Goal: Task Accomplishment & Management: Use online tool/utility

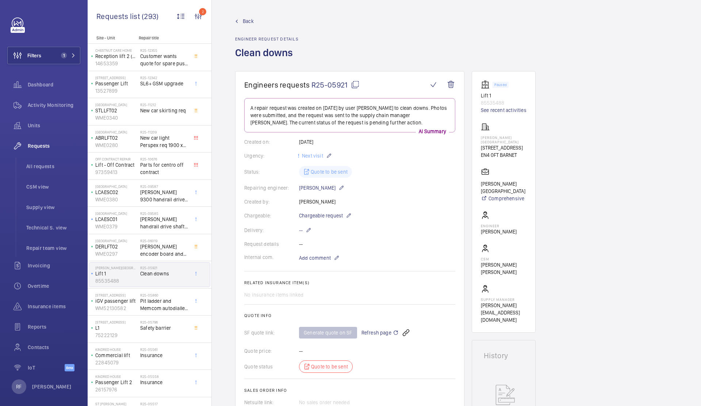
scroll to position [32, 0]
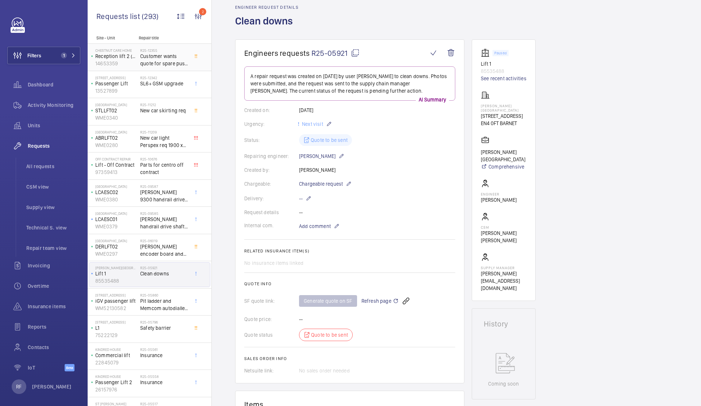
click at [116, 64] on p "14653359" at bounding box center [116, 63] width 42 height 7
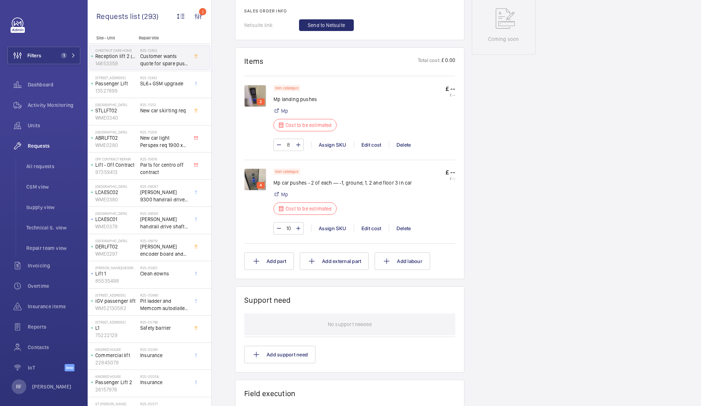
scroll to position [401, 0]
click at [257, 182] on img at bounding box center [255, 179] width 22 height 22
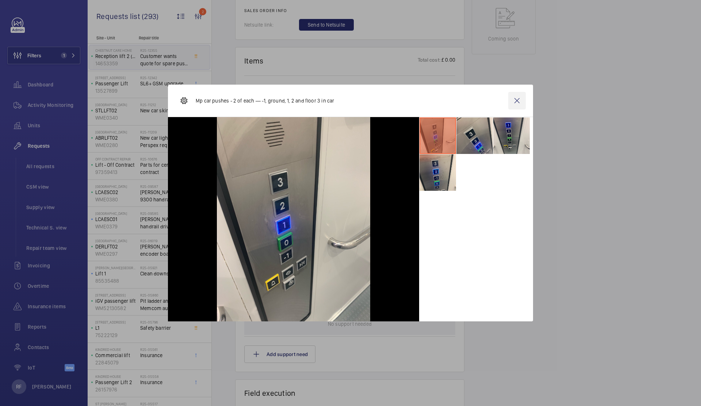
click at [517, 104] on wm-front-icon-button at bounding box center [517, 101] width 18 height 18
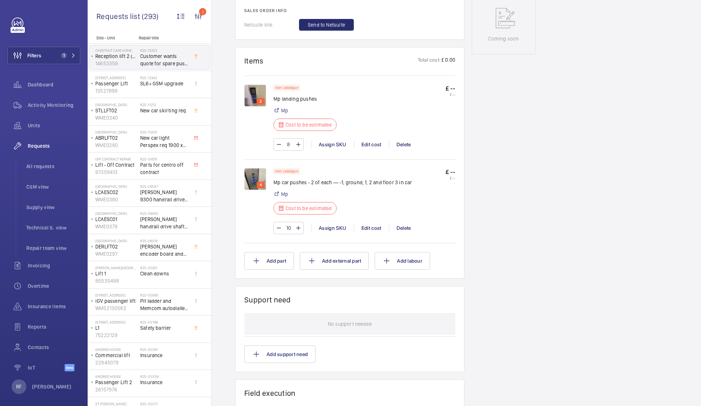
click at [252, 93] on img at bounding box center [255, 96] width 22 height 22
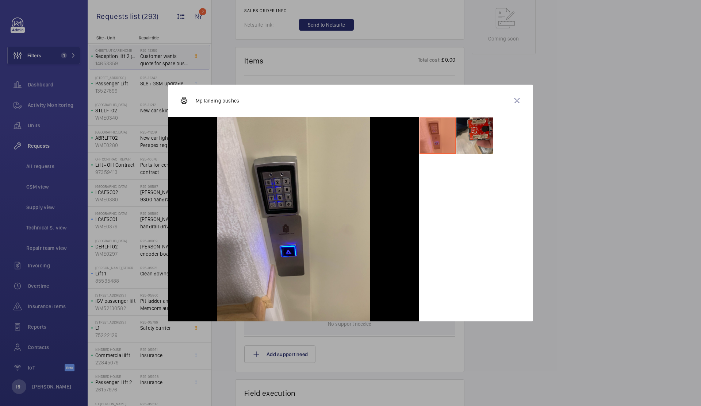
click at [474, 135] on li at bounding box center [474, 135] width 36 height 36
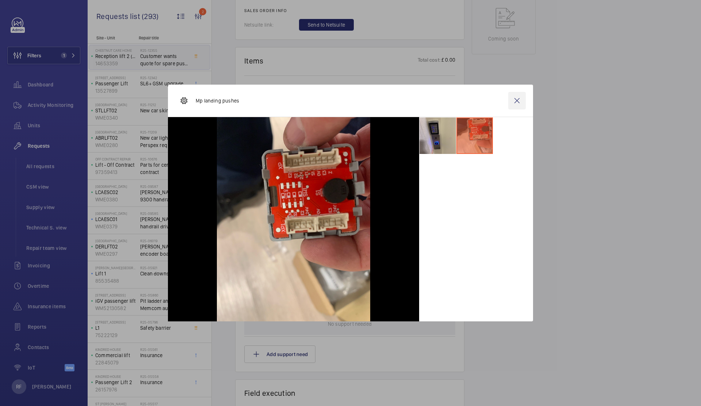
click at [516, 103] on wm-front-icon-button at bounding box center [517, 101] width 18 height 18
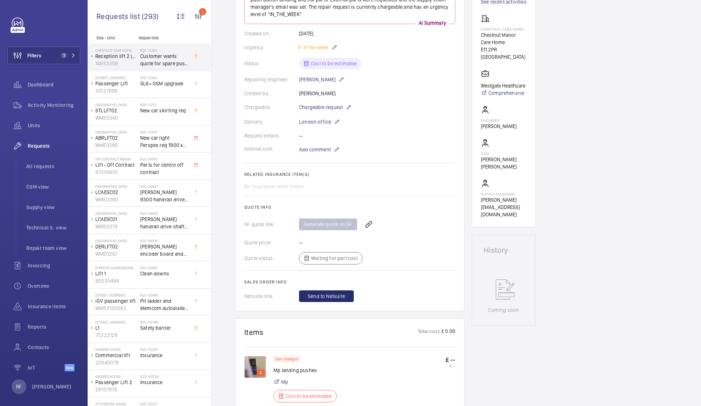
scroll to position [122, 0]
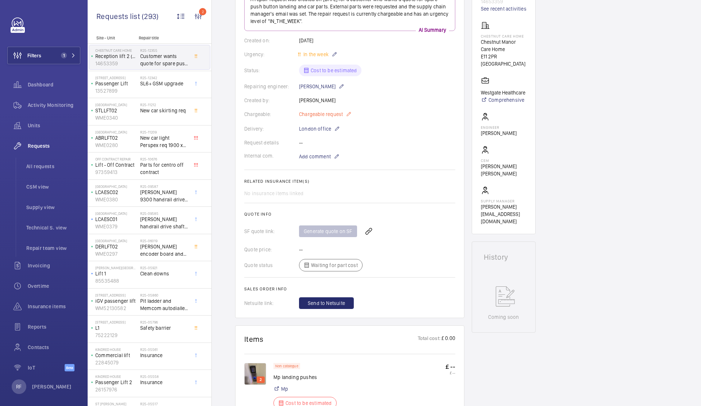
click at [348, 116] on mat-icon at bounding box center [349, 114] width 6 height 9
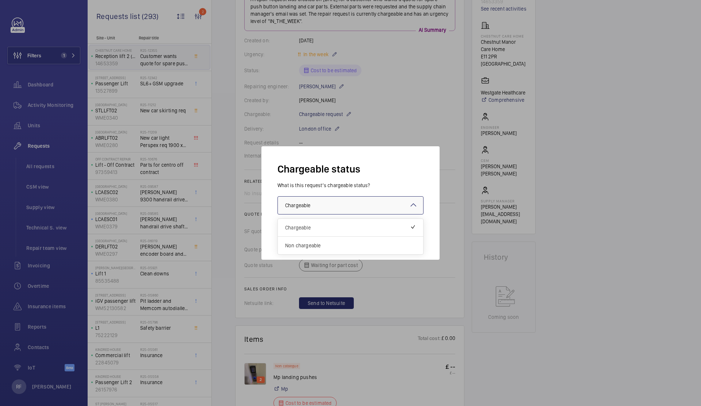
click at [328, 209] on div "× Chargeable" at bounding box center [306, 205] width 43 height 7
click at [305, 248] on span "Non chargeable" at bounding box center [350, 245] width 131 height 7
click at [410, 235] on button "Validate" at bounding box center [407, 235] width 32 height 18
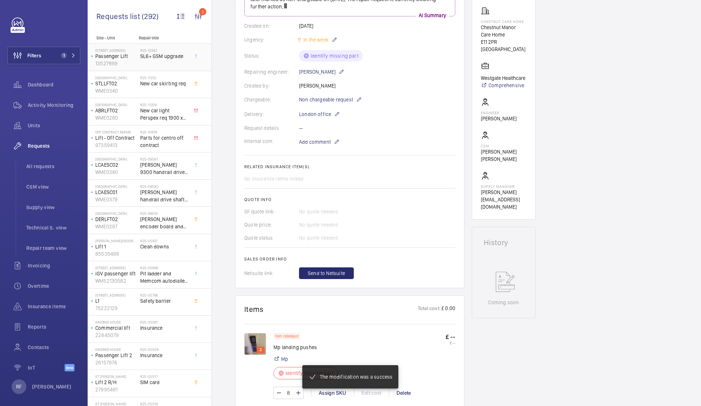
scroll to position [144, 0]
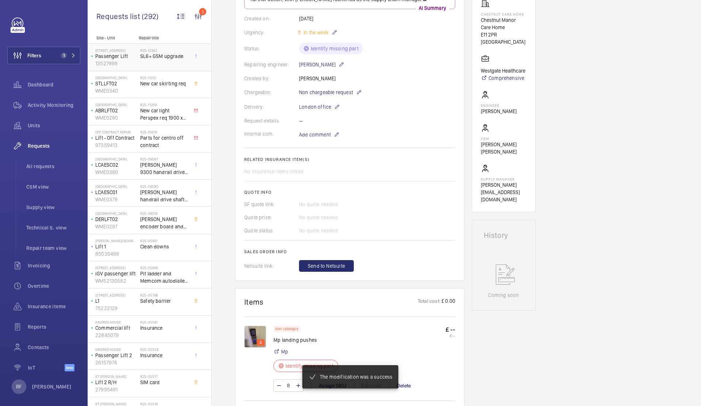
click at [162, 66] on div "R25-12342 SL6+ GSM upgrade" at bounding box center [164, 58] width 48 height 21
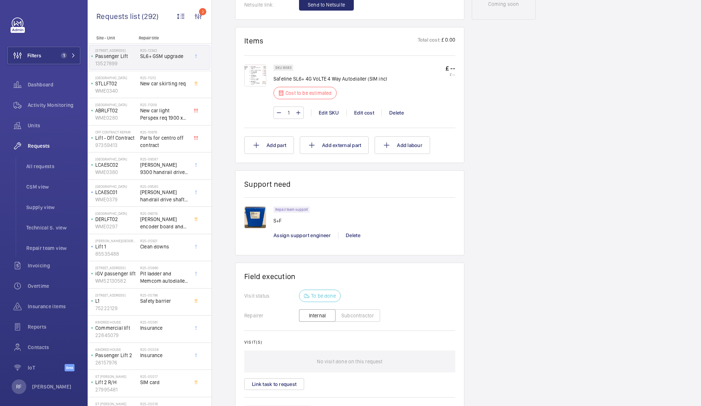
scroll to position [408, 0]
click at [370, 109] on div "Edit cost" at bounding box center [363, 112] width 35 height 7
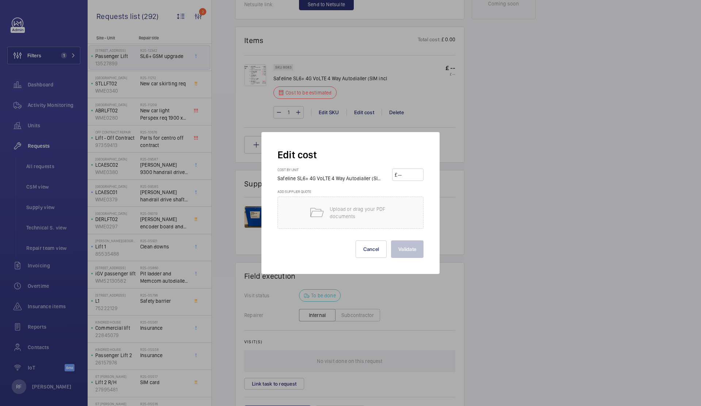
click at [402, 180] on input "number" at bounding box center [409, 175] width 24 height 12
type input "2400"
click at [415, 252] on button "Validate" at bounding box center [407, 249] width 32 height 18
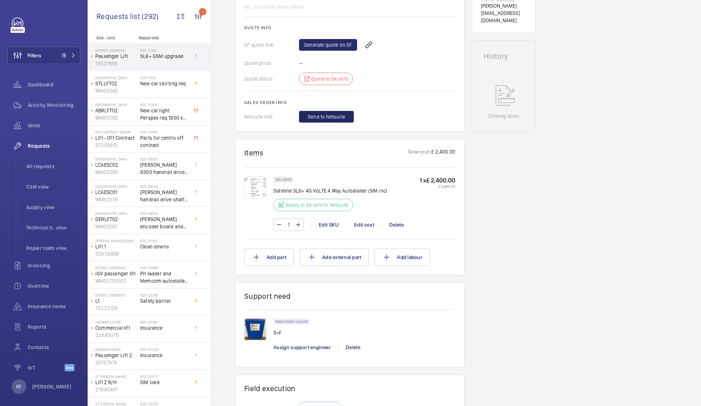
scroll to position [269, 0]
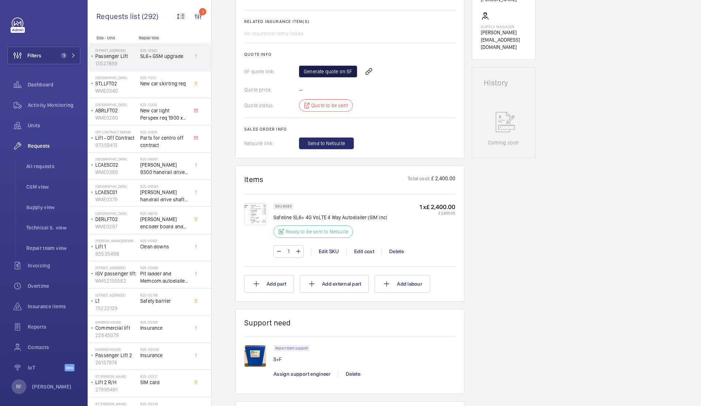
click at [324, 75] on link "Generate quote on SF" at bounding box center [328, 72] width 58 height 12
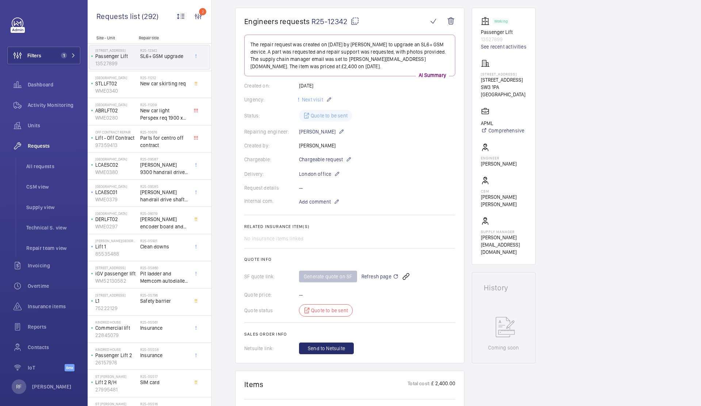
scroll to position [0, 0]
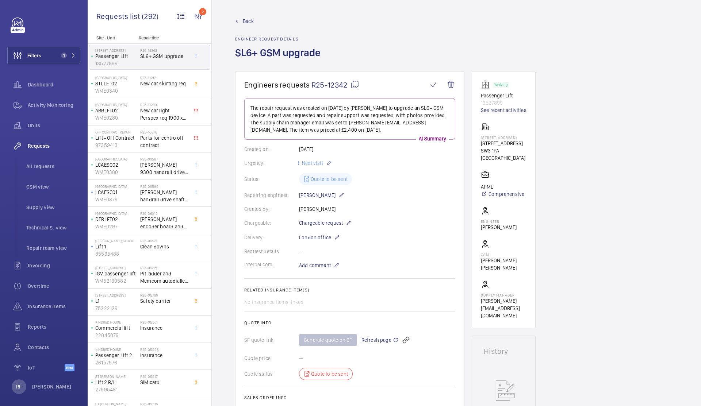
click at [357, 84] on mat-icon at bounding box center [354, 84] width 9 height 9
click at [355, 85] on mat-icon at bounding box center [354, 84] width 9 height 9
click at [355, 88] on mat-icon at bounding box center [354, 84] width 9 height 9
drag, startPoint x: 481, startPoint y: 97, endPoint x: 513, endPoint y: 96, distance: 32.5
click at [513, 96] on p "Passenger Lift" at bounding box center [504, 95] width 46 height 7
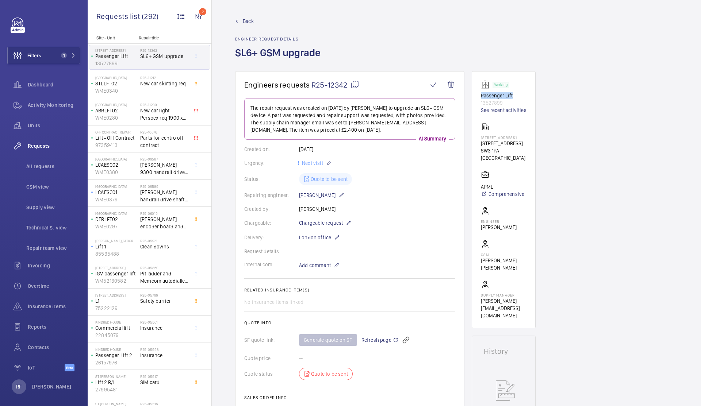
drag, startPoint x: 513, startPoint y: 96, endPoint x: 480, endPoint y: 96, distance: 32.8
click at [480, 96] on wm-front-card "Working Passenger Lift 13527899 See recent activities 150/152 Brompton Road Lon…" at bounding box center [503, 199] width 64 height 257
copy p "Passenger Lift"
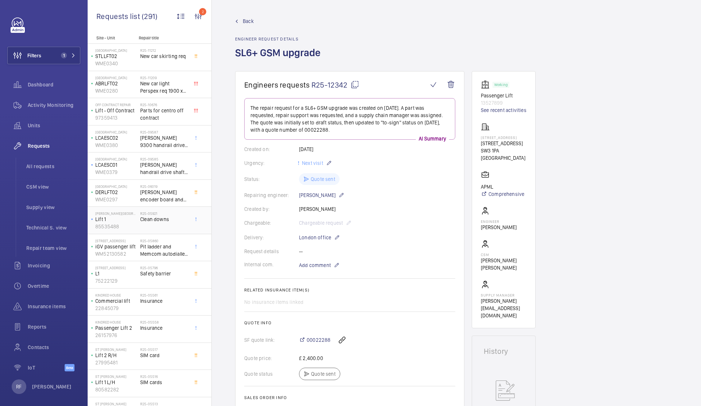
click at [163, 222] on span "Clean downs" at bounding box center [164, 219] width 48 height 7
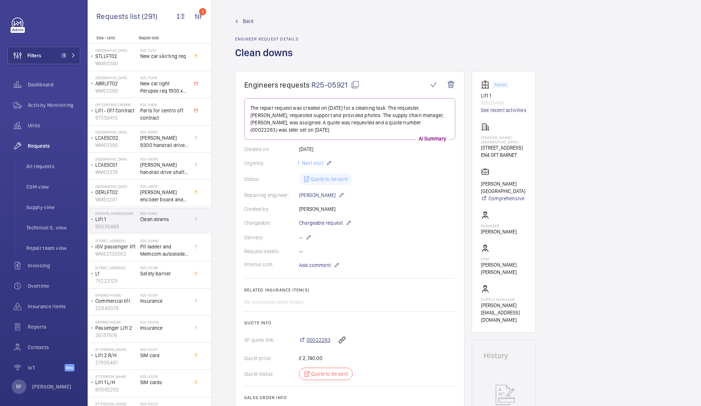
click at [323, 339] on span "00022283" at bounding box center [318, 339] width 24 height 7
click at [155, 248] on span "Pit ladder and Memcom autodialler with 4g and sim" at bounding box center [164, 250] width 48 height 15
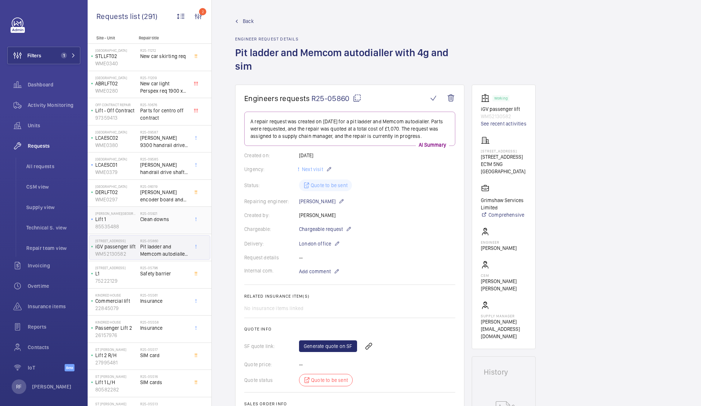
click at [155, 230] on div "R25-05921 Clean downs" at bounding box center [164, 221] width 48 height 21
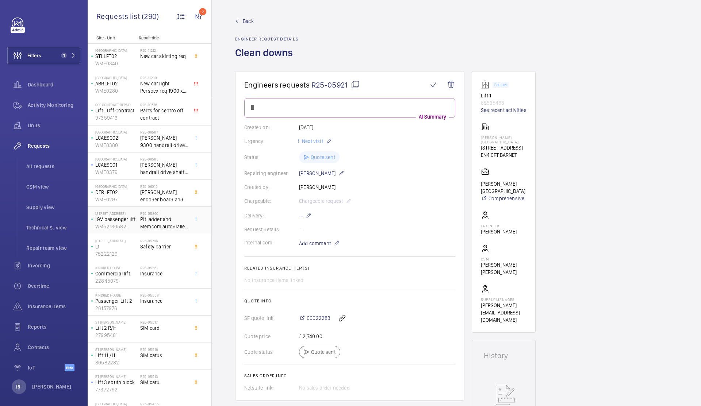
click at [151, 228] on span "Pit ladder and Memcom autodialler with 4g and sim" at bounding box center [164, 223] width 48 height 15
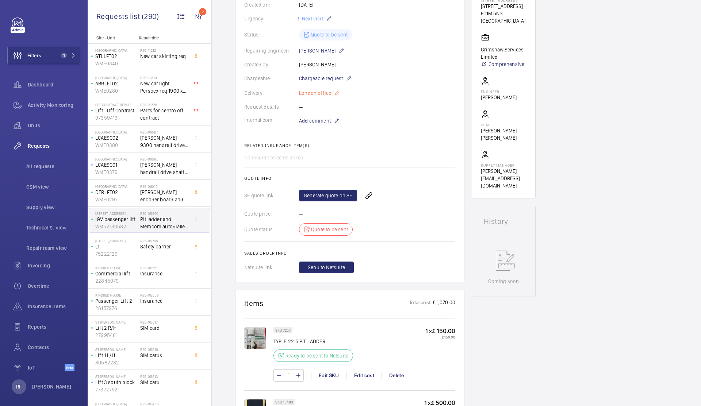
scroll to position [216, 0]
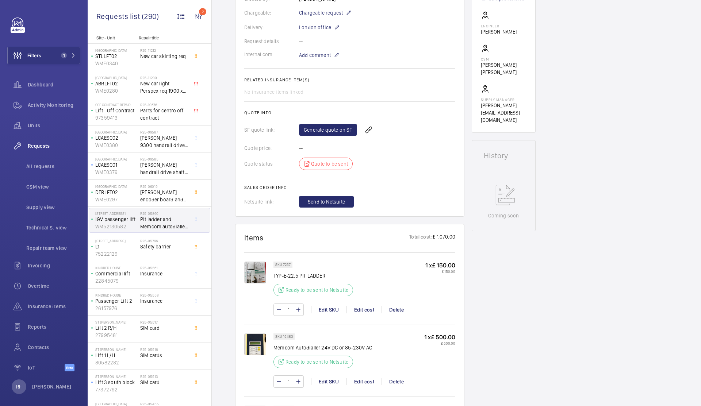
click at [254, 274] on img at bounding box center [255, 273] width 22 height 22
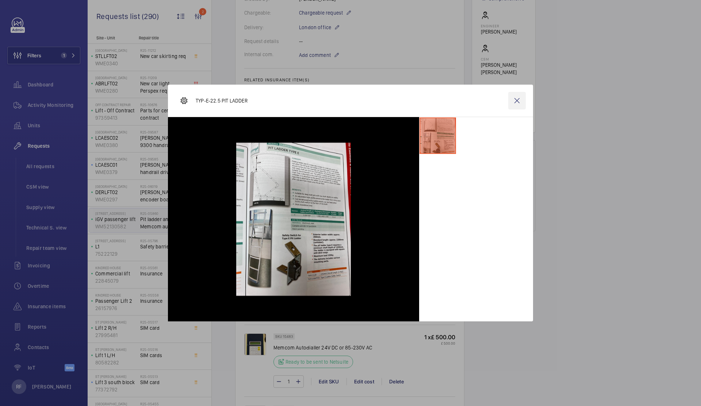
click at [520, 103] on wm-front-icon-button at bounding box center [517, 101] width 18 height 18
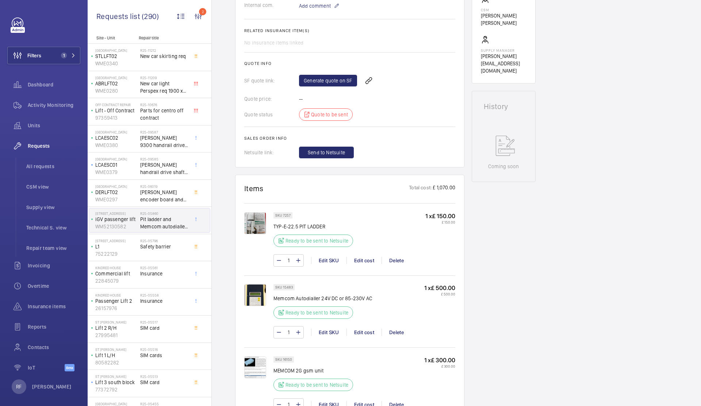
scroll to position [277, 0]
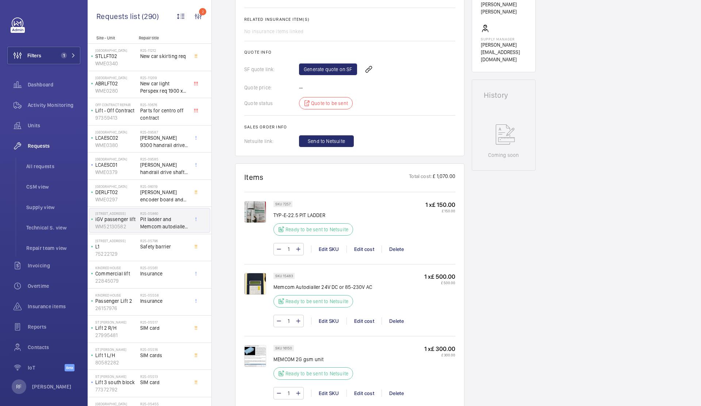
click at [261, 356] on img at bounding box center [255, 356] width 22 height 22
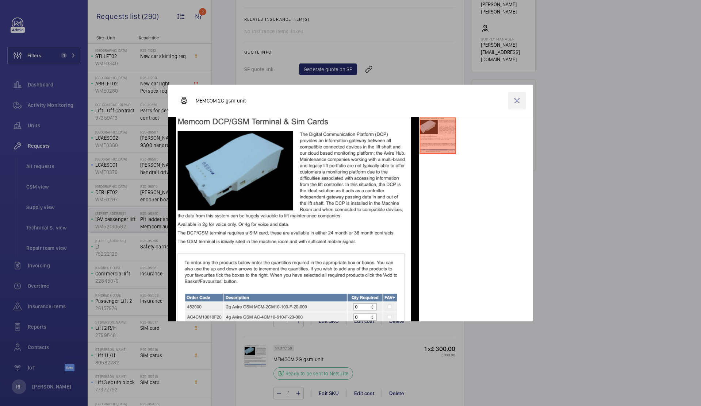
click at [519, 100] on wm-front-icon-button at bounding box center [517, 101] width 18 height 18
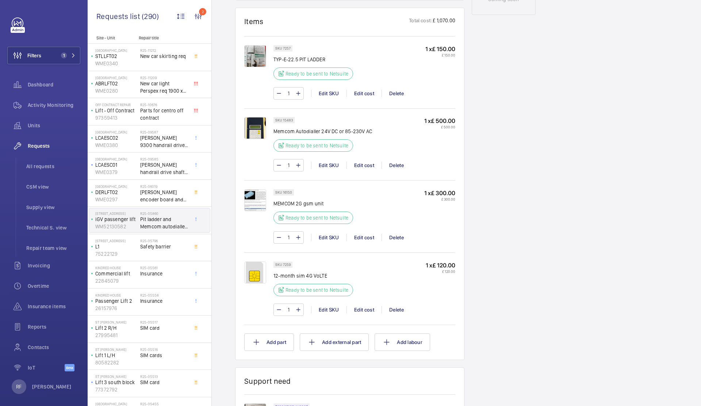
scroll to position [541, 0]
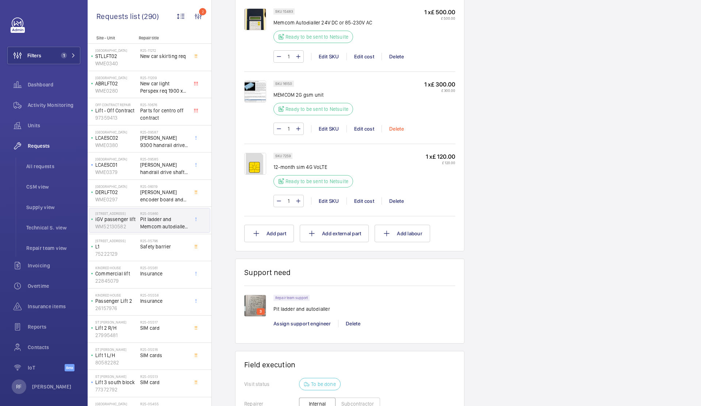
click at [398, 128] on div "Delete" at bounding box center [396, 128] width 30 height 7
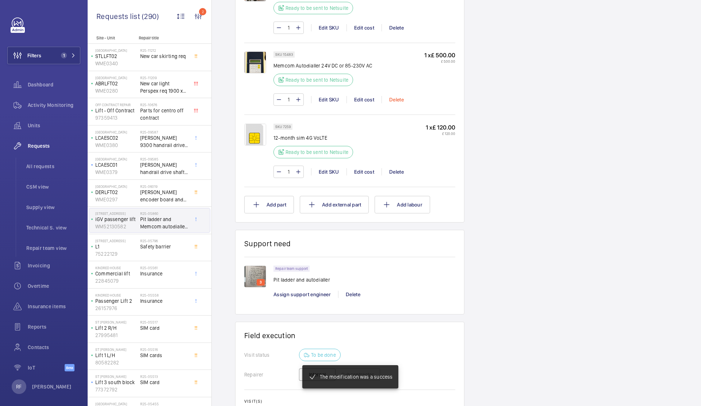
scroll to position [513, 0]
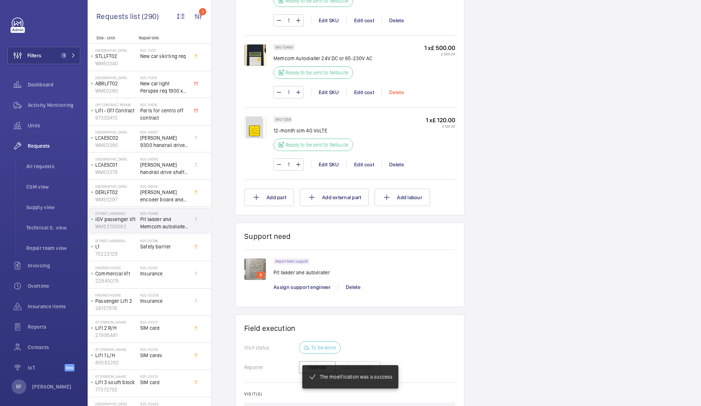
click at [395, 95] on div "Delete" at bounding box center [396, 92] width 30 height 7
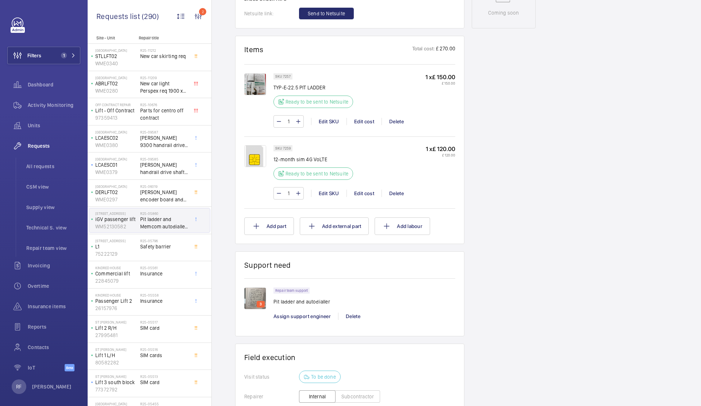
scroll to position [419, 0]
click at [286, 229] on button "Add part" at bounding box center [269, 227] width 50 height 18
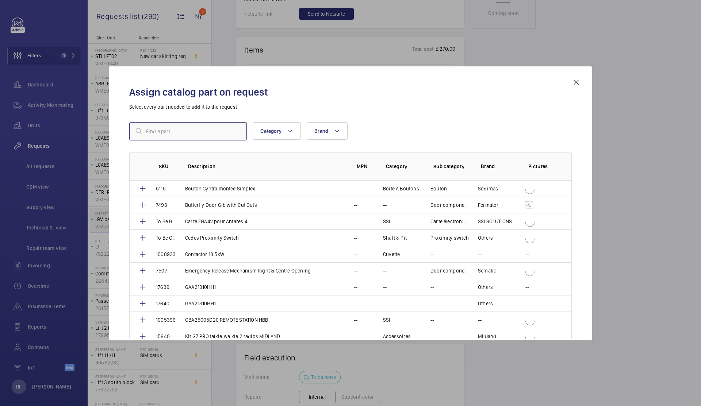
click at [202, 134] on input "text" at bounding box center [187, 131] width 117 height 18
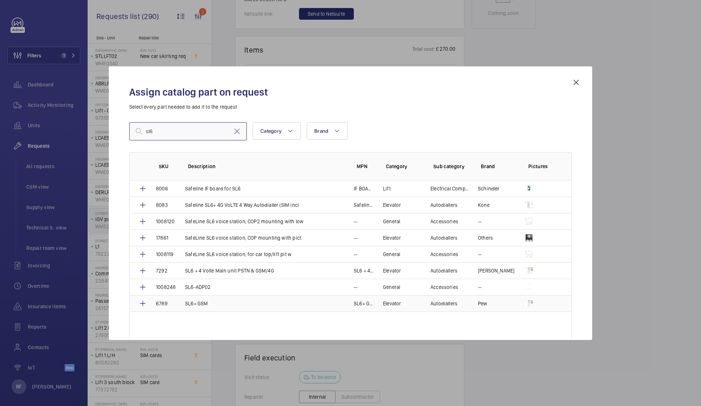
type input "sl6"
click at [200, 304] on p "SL6+ GSM" at bounding box center [196, 303] width 23 height 7
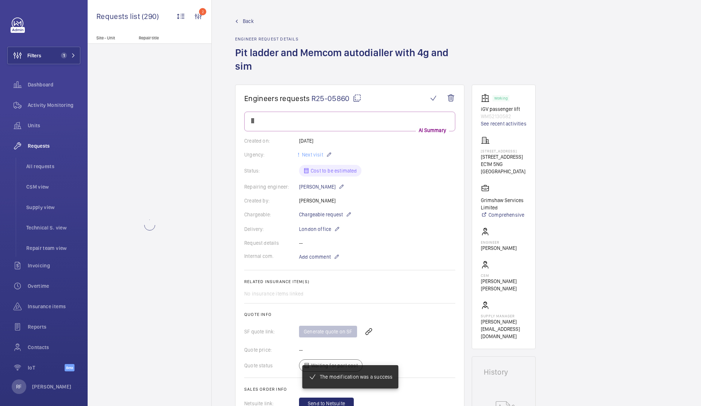
scroll to position [419, 0]
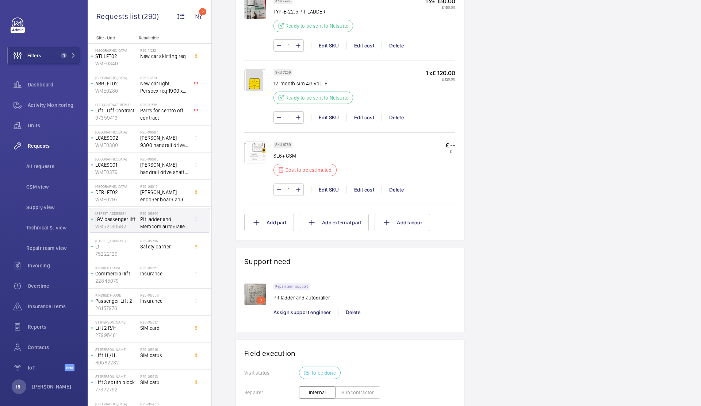
scroll to position [502, 0]
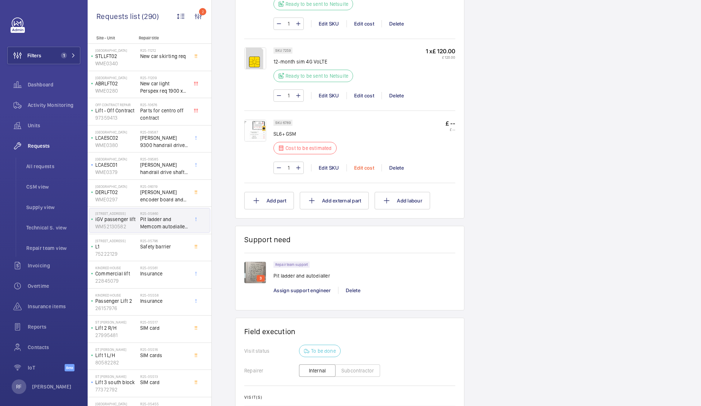
click at [367, 167] on div "Edit cost" at bounding box center [363, 167] width 35 height 7
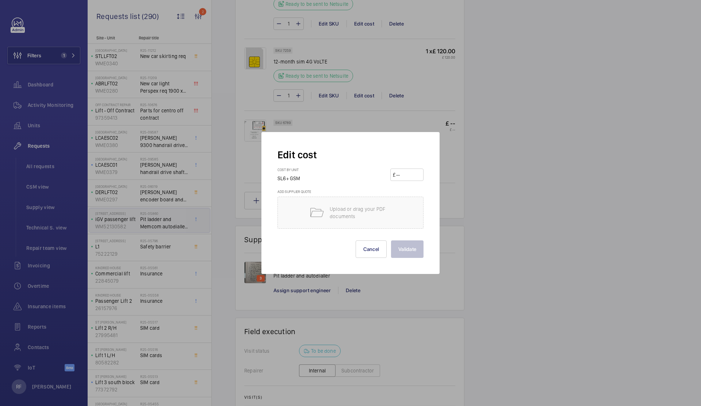
click at [404, 172] on input "number" at bounding box center [408, 175] width 26 height 12
type input "2400"
click at [406, 255] on button "Validate" at bounding box center [407, 249] width 32 height 18
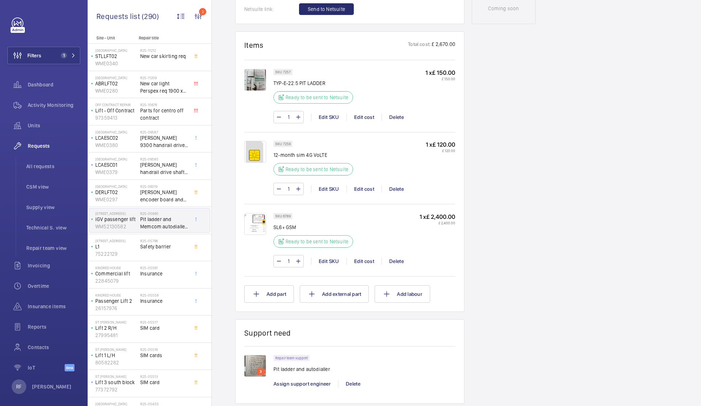
scroll to position [397, 0]
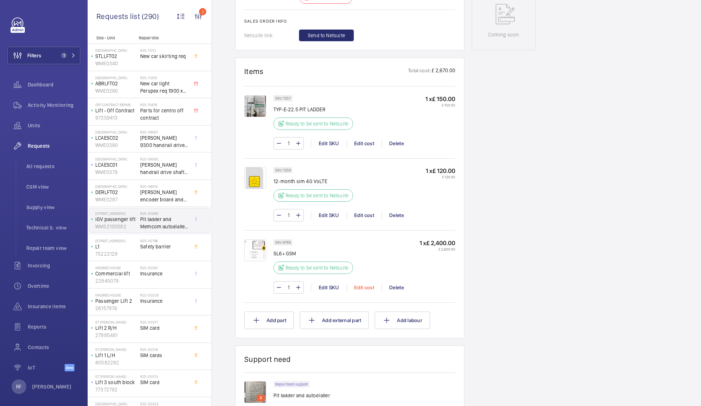
click at [360, 288] on div "Edit cost" at bounding box center [363, 287] width 35 height 7
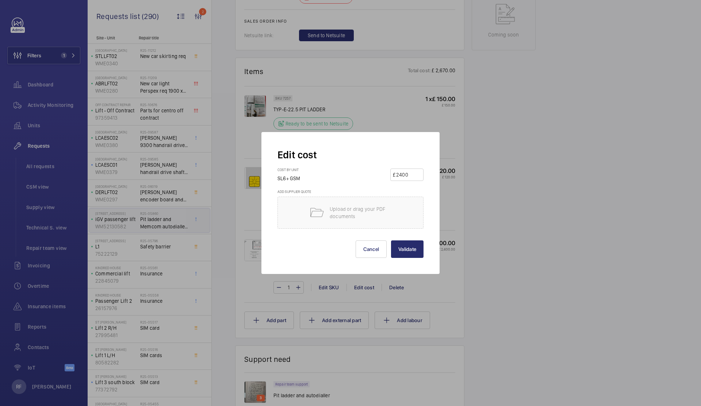
drag, startPoint x: 410, startPoint y: 174, endPoint x: 396, endPoint y: 175, distance: 13.5
click at [396, 175] on input "2400" at bounding box center [408, 175] width 26 height 12
type input "1275"
click at [404, 243] on button "Validate" at bounding box center [407, 249] width 32 height 18
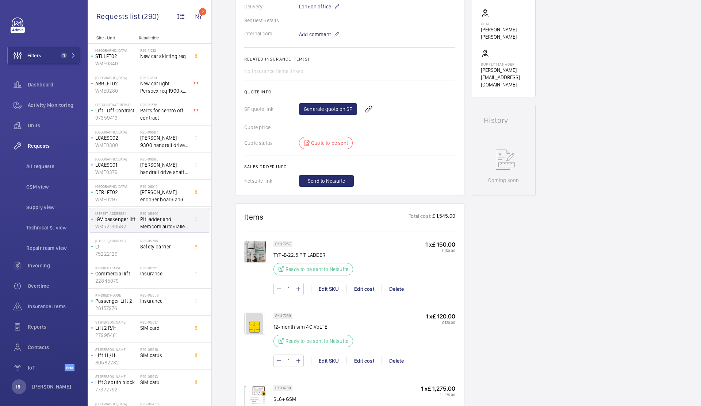
scroll to position [220, 0]
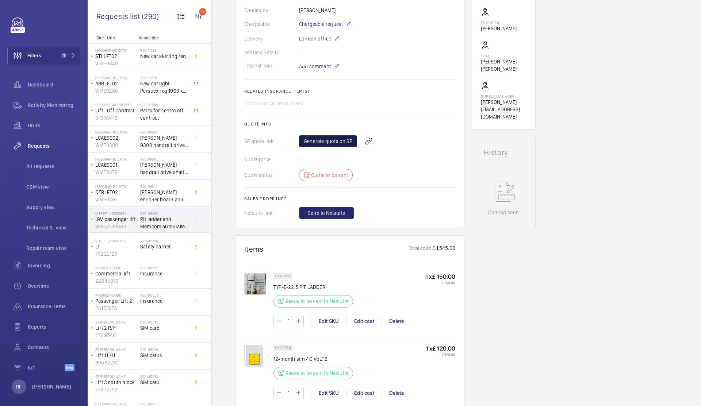
click at [325, 146] on link "Generate quote on SF" at bounding box center [328, 141] width 58 height 12
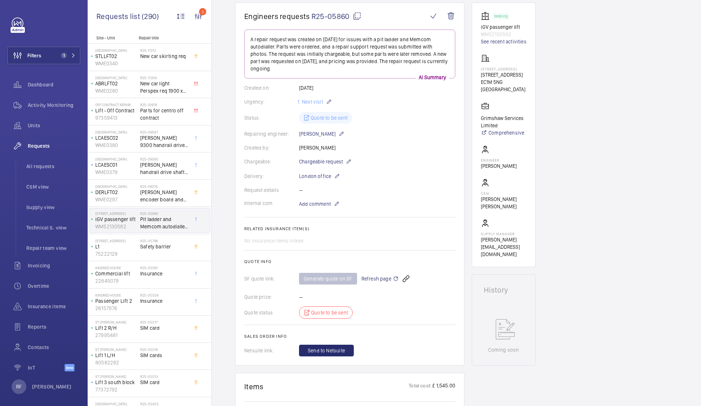
scroll to position [86, 0]
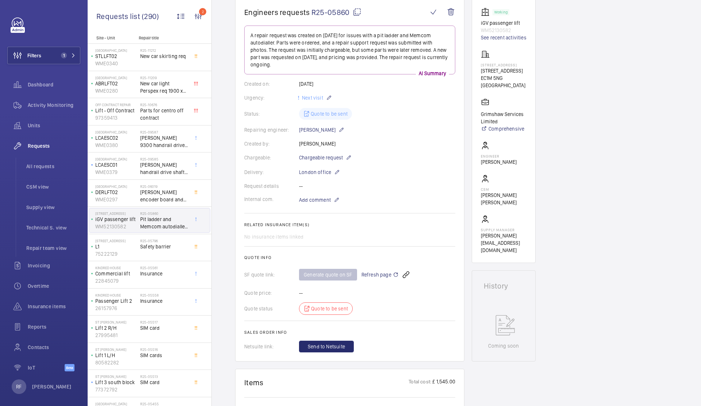
click at [356, 11] on mat-icon at bounding box center [356, 12] width 9 height 9
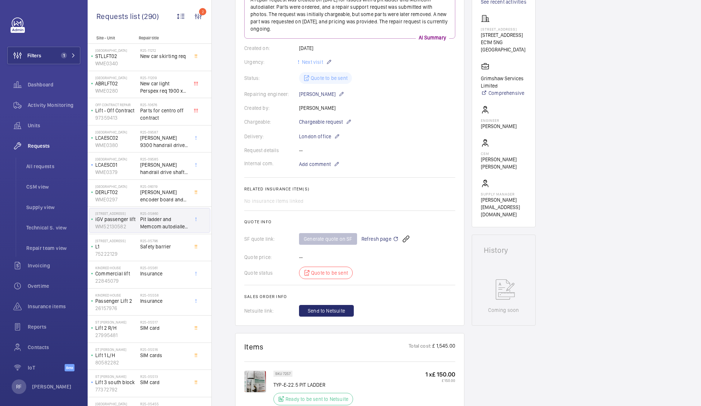
scroll to position [69, 0]
